Goal: Transaction & Acquisition: Download file/media

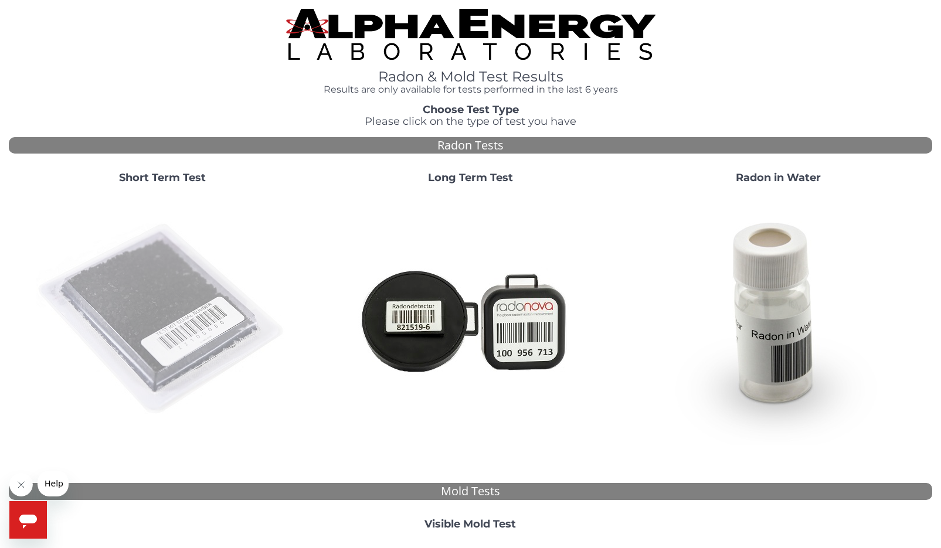
click at [145, 319] on img at bounding box center [162, 319] width 252 height 252
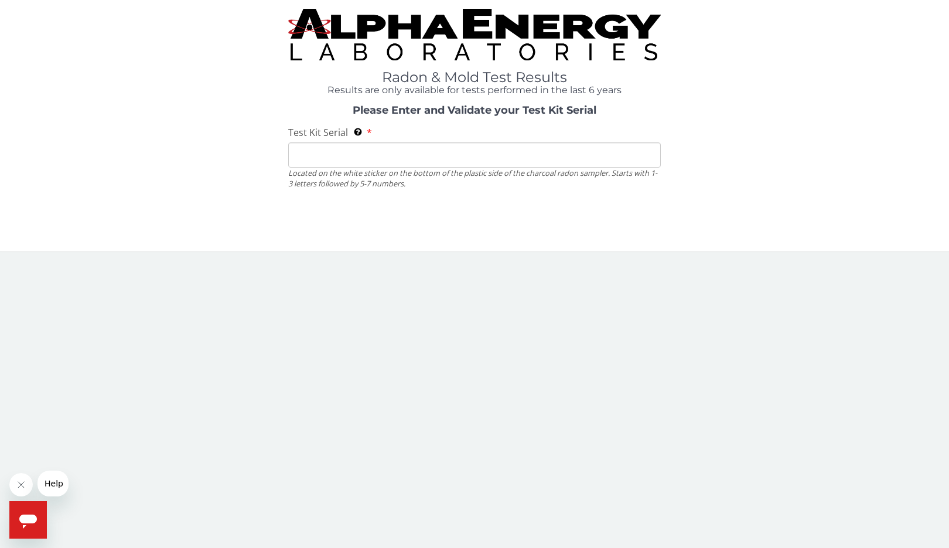
click at [145, 319] on body "Radon & Mold Test Results Results are only available for tests performed in the…" at bounding box center [474, 274] width 949 height 548
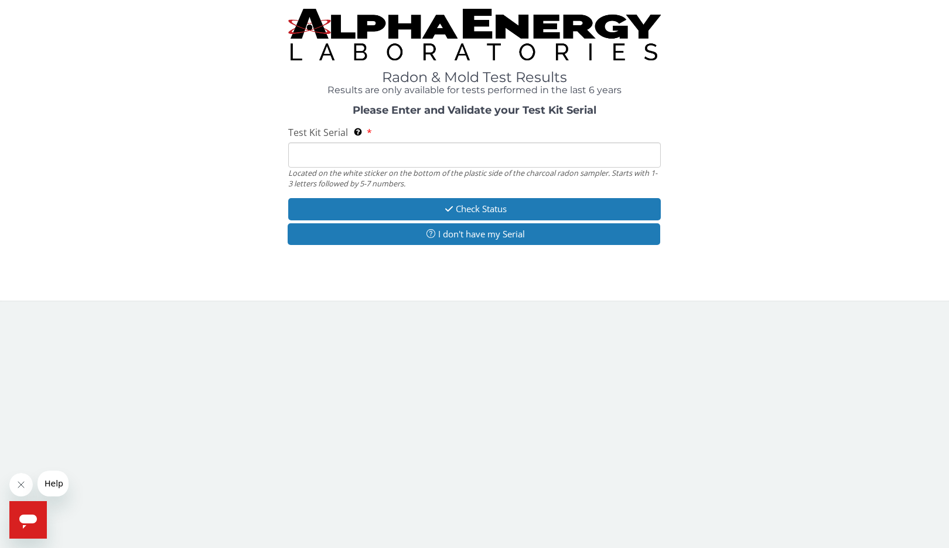
click at [353, 158] on input "Test Kit Serial Located on the white sticker on the bottom of the plastic side …" at bounding box center [474, 154] width 373 height 25
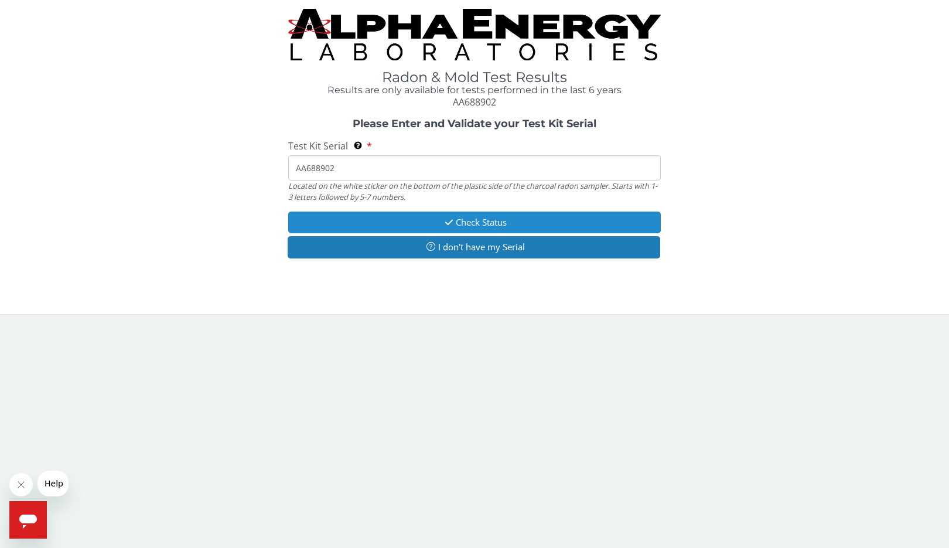
type input "AA688902"
click at [473, 220] on button "Check Status" at bounding box center [474, 223] width 373 height 22
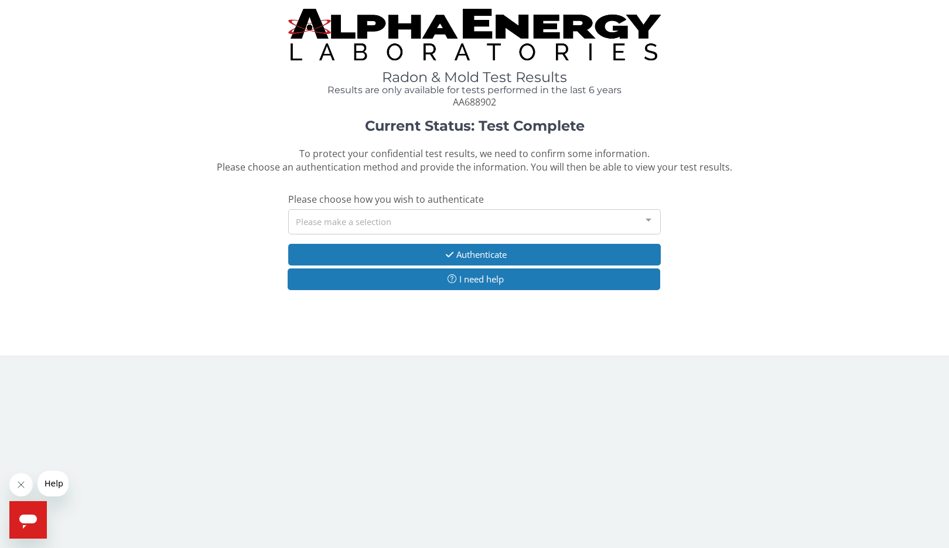
click at [651, 223] on div at bounding box center [648, 221] width 23 height 22
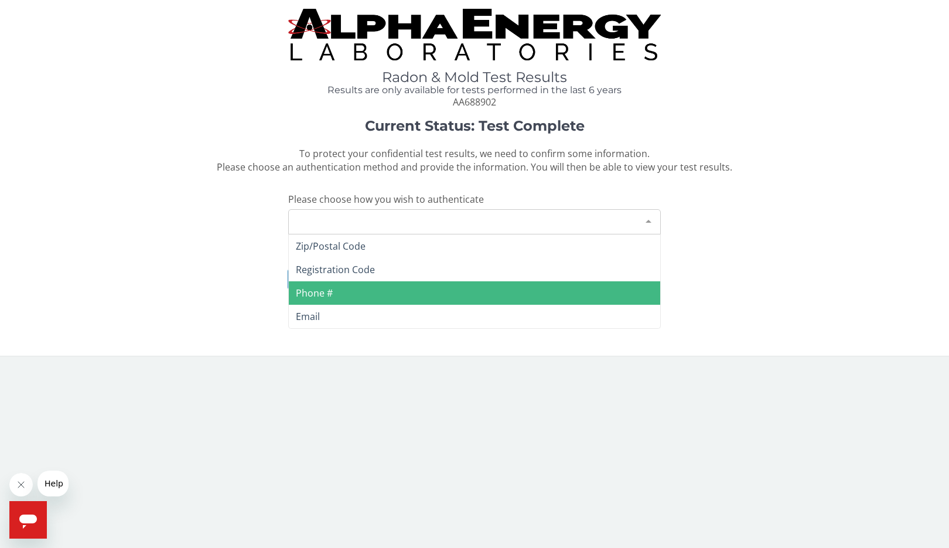
click at [363, 299] on span "Phone #" at bounding box center [475, 292] width 372 height 23
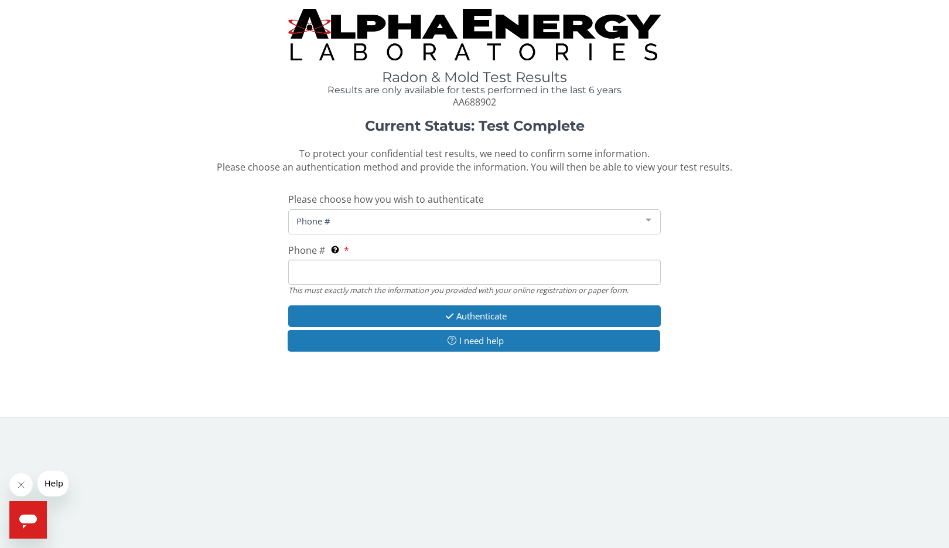
click at [376, 277] on input "Phone # This must exactly match the information you provided with your online r…" at bounding box center [474, 272] width 373 height 25
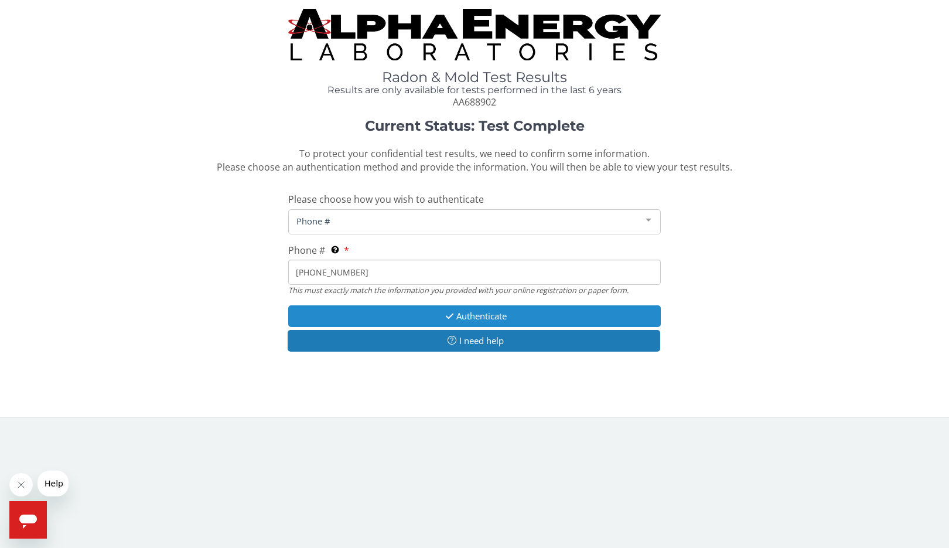
type input "[PHONE_NUMBER]"
click at [476, 318] on button "Authenticate" at bounding box center [474, 316] width 373 height 22
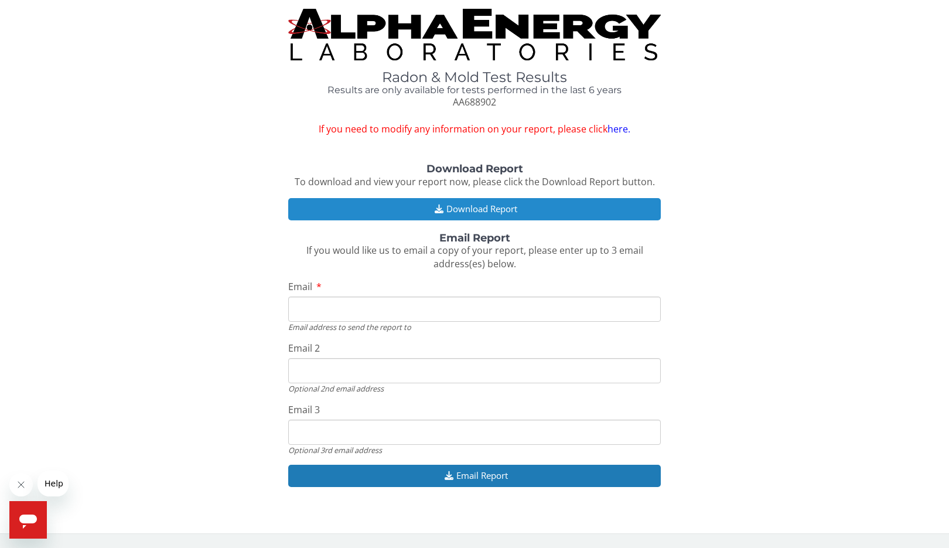
drag, startPoint x: 483, startPoint y: 209, endPoint x: 718, endPoint y: 236, distance: 237.2
click at [486, 209] on button "Download Report" at bounding box center [474, 209] width 373 height 22
